Goal: Information Seeking & Learning: Learn about a topic

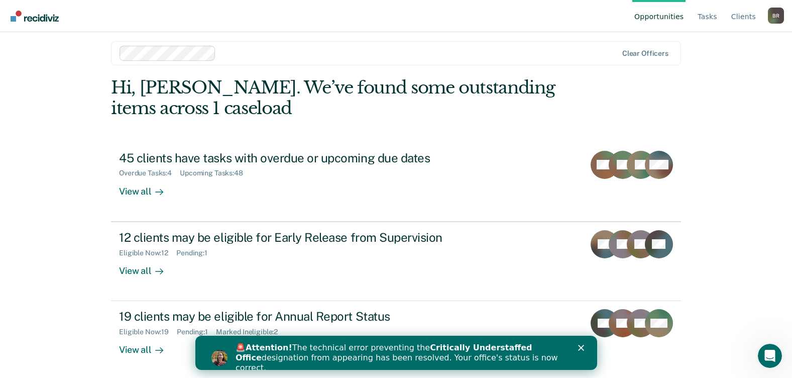
scroll to position [9, 0]
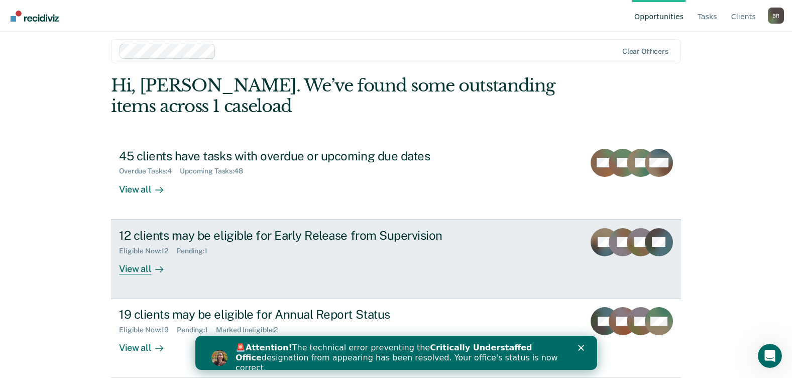
click at [142, 266] on div "View all" at bounding box center [147, 265] width 56 height 20
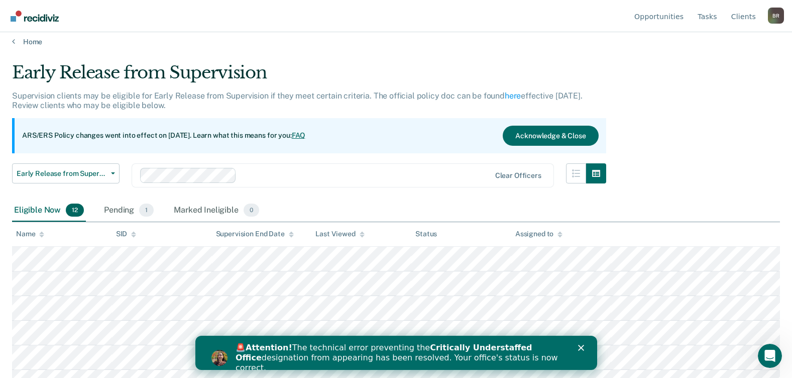
scroll to position [171, 0]
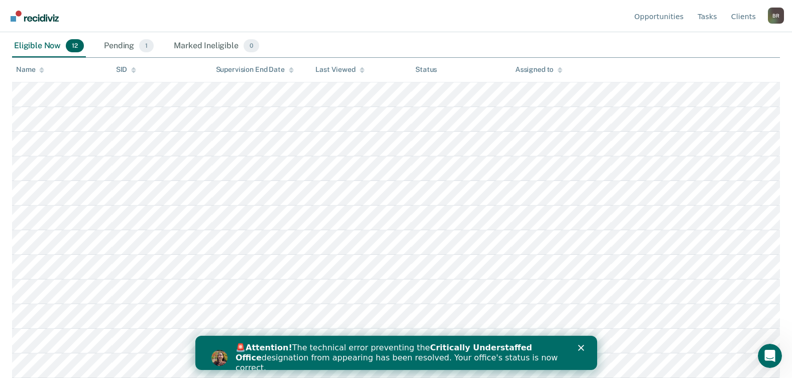
click at [578, 347] on icon "Close" at bounding box center [580, 347] width 6 height 6
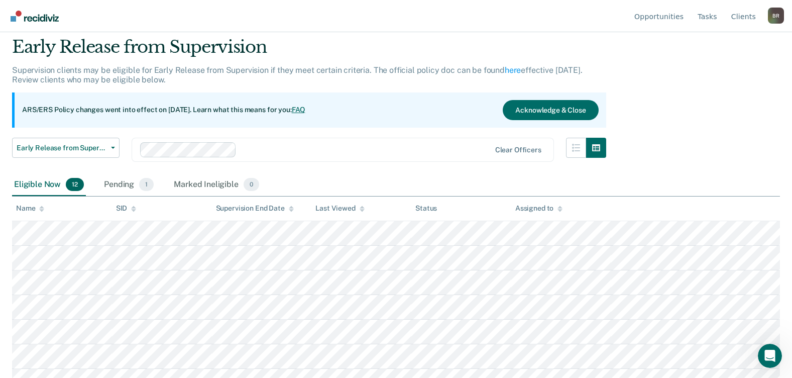
scroll to position [0, 0]
